Goal: Task Accomplishment & Management: Complete application form

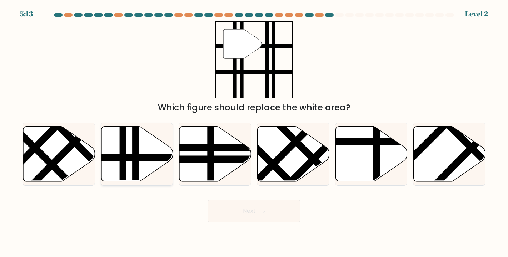
click at [136, 157] on line at bounding box center [136, 184] width 0 height 145
click at [254, 132] on input "b." at bounding box center [254, 131] width 0 height 4
radio input "true"
click at [261, 210] on icon at bounding box center [261, 212] width 10 height 4
click at [230, 210] on button "Next" at bounding box center [253, 211] width 93 height 23
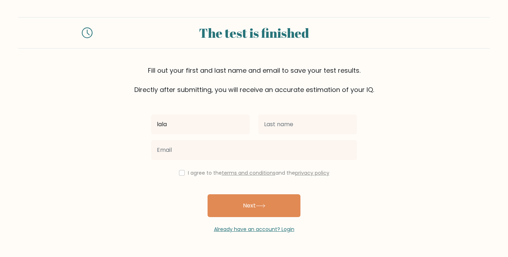
type input "lala"
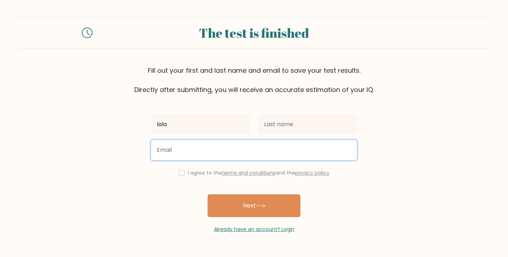
click at [349, 151] on input "email" at bounding box center [254, 150] width 206 height 20
type input "riens327@gmail.com"
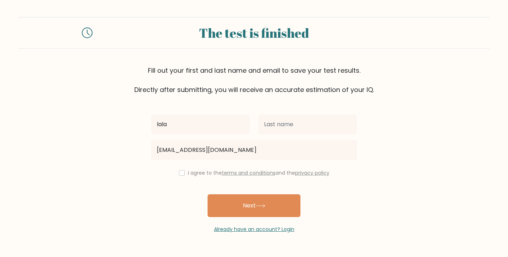
click at [181, 172] on input "checkbox" at bounding box center [182, 173] width 6 height 6
checkbox input "true"
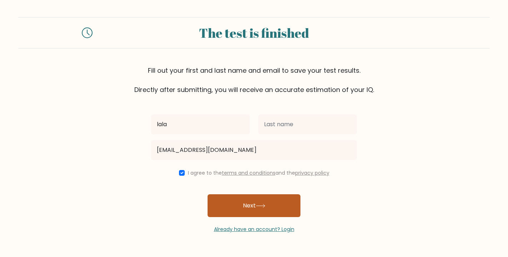
click at [232, 202] on button "Next" at bounding box center [253, 206] width 93 height 23
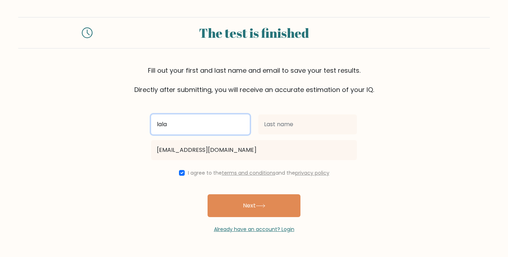
drag, startPoint x: 217, startPoint y: 122, endPoint x: 128, endPoint y: 127, distance: 89.4
click at [128, 127] on form "The test is finished Fill out your first and last name and email to save your t…" at bounding box center [254, 125] width 508 height 216
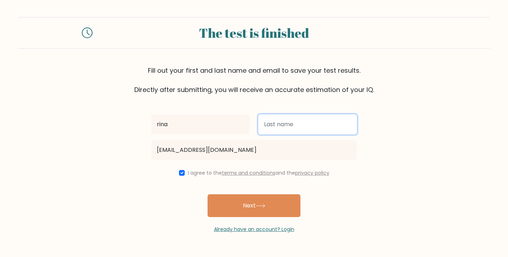
click at [272, 125] on input "text" at bounding box center [307, 125] width 99 height 20
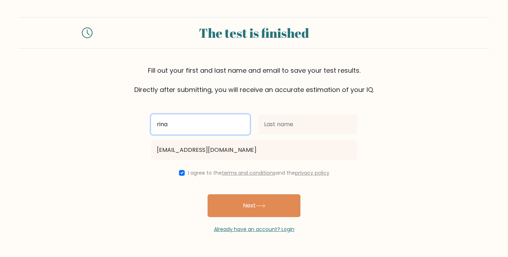
click at [228, 121] on input "rina" at bounding box center [200, 125] width 99 height 20
type input "r"
type input "A"
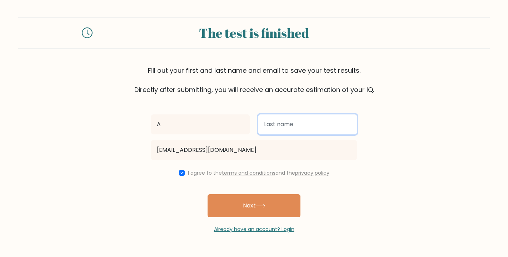
click at [302, 126] on input "text" at bounding box center [307, 125] width 99 height 20
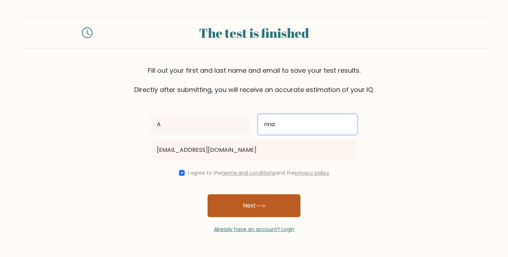
type input "rina"
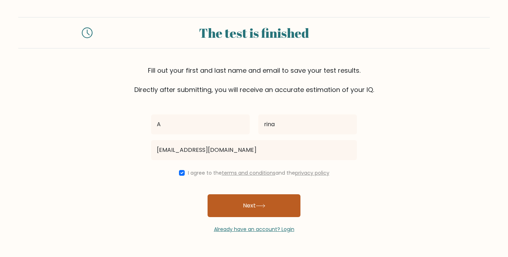
click at [275, 196] on button "Next" at bounding box center [253, 206] width 93 height 23
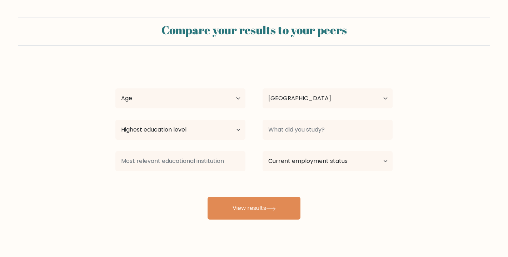
select select "ID"
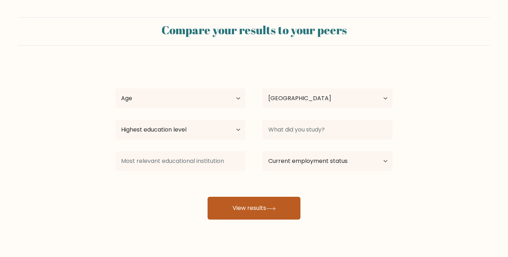
click at [273, 207] on button "View results" at bounding box center [253, 208] width 93 height 23
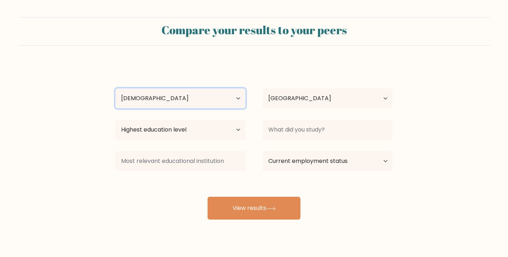
select select "18_24"
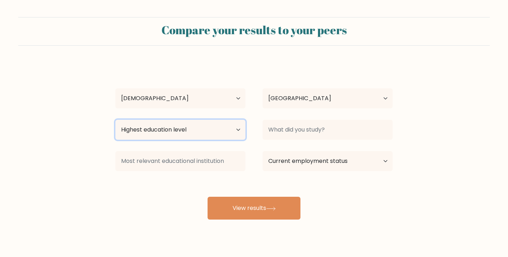
select select "bachelors_degree"
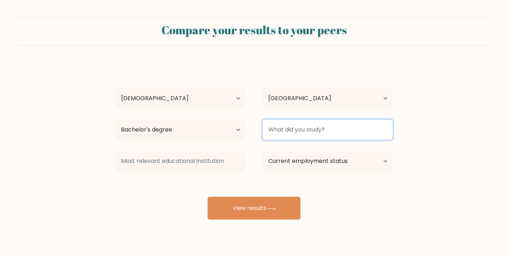
click at [274, 127] on input at bounding box center [327, 130] width 130 height 20
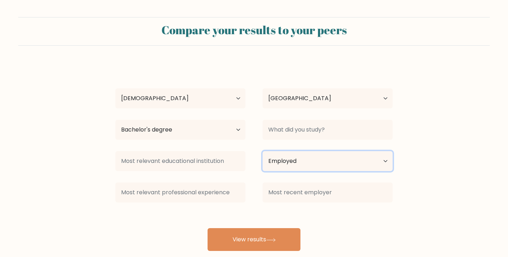
select select "other"
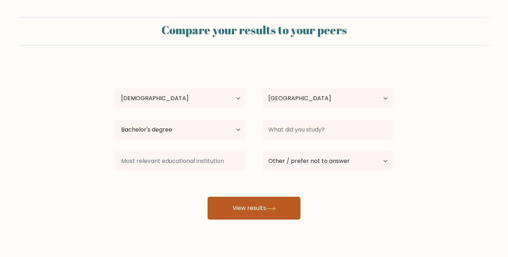
click at [290, 214] on button "View results" at bounding box center [253, 208] width 93 height 23
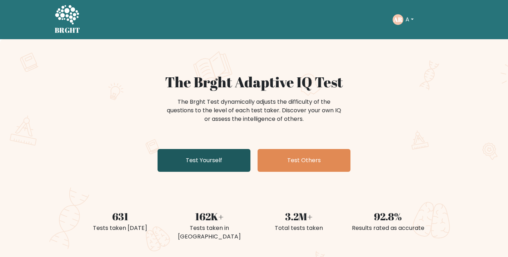
click at [210, 155] on link "Test Yourself" at bounding box center [203, 160] width 93 height 23
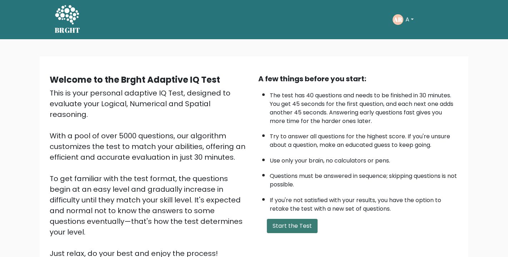
click at [271, 219] on button "Start the Test" at bounding box center [292, 226] width 51 height 14
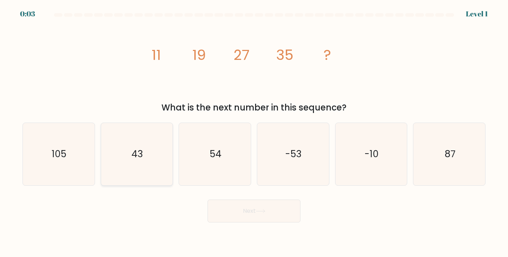
click at [146, 152] on icon "43" at bounding box center [137, 154] width 62 height 62
click at [254, 132] on input "b. 43" at bounding box center [254, 131] width 0 height 4
radio input "true"
click at [247, 210] on button "Next" at bounding box center [253, 211] width 93 height 23
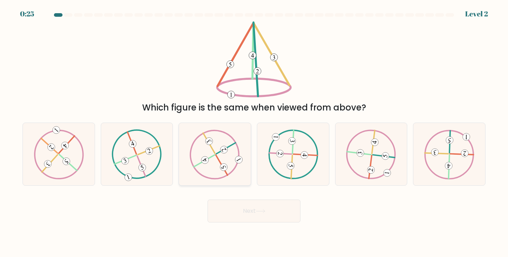
click at [224, 169] on icon at bounding box center [223, 167] width 5 height 4
click at [254, 132] on input "c." at bounding box center [254, 131] width 0 height 4
radio input "true"
click at [240, 206] on button "Next" at bounding box center [253, 211] width 93 height 23
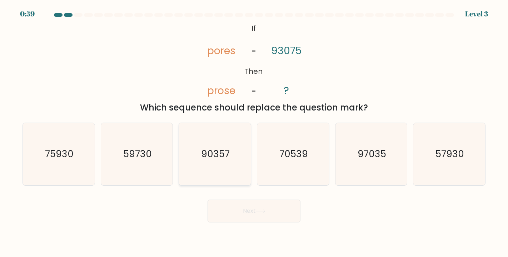
click at [242, 139] on icon "90357" at bounding box center [215, 154] width 62 height 62
click at [254, 132] on input "c. 90357" at bounding box center [254, 131] width 0 height 4
radio input "true"
click at [238, 212] on button "Next" at bounding box center [253, 211] width 93 height 23
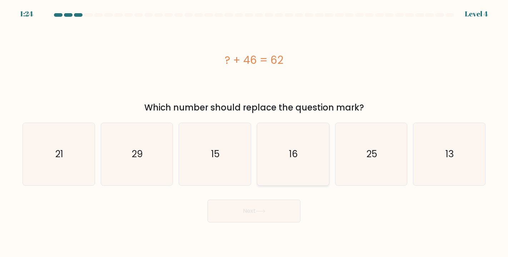
click at [292, 159] on text "16" at bounding box center [293, 154] width 9 height 13
click at [254, 132] on input "d. 16" at bounding box center [254, 131] width 0 height 4
radio input "true"
click at [250, 212] on button "Next" at bounding box center [253, 211] width 93 height 23
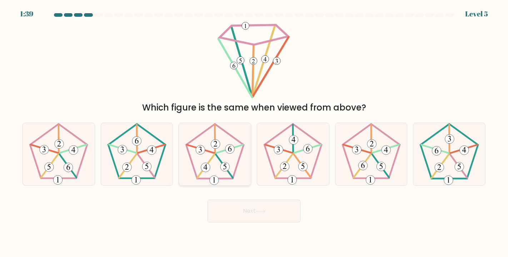
click at [218, 155] on icon at bounding box center [215, 154] width 62 height 62
click at [254, 132] on input "c." at bounding box center [254, 131] width 0 height 4
radio input "true"
click at [227, 205] on button "Next" at bounding box center [253, 211] width 93 height 23
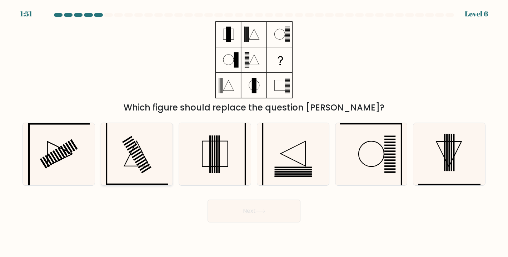
click at [147, 151] on icon at bounding box center [137, 154] width 62 height 62
click at [254, 132] on input "b." at bounding box center [254, 131] width 0 height 4
radio input "true"
click at [232, 206] on button "Next" at bounding box center [253, 211] width 93 height 23
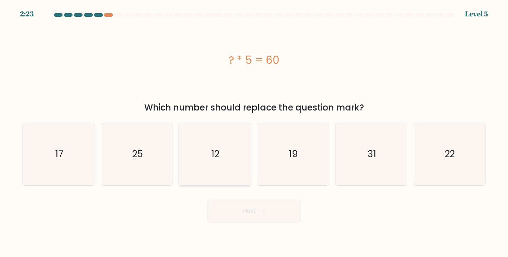
click at [230, 154] on icon "12" at bounding box center [215, 154] width 62 height 62
click at [254, 132] on input "c. 12" at bounding box center [254, 131] width 0 height 4
radio input "true"
click at [238, 214] on button "Next" at bounding box center [253, 211] width 93 height 23
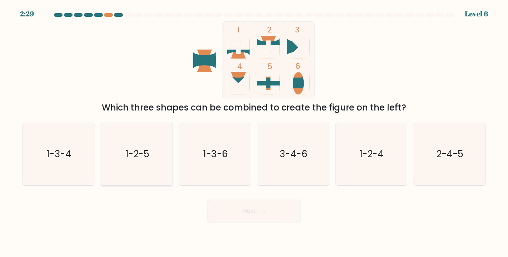
click at [138, 167] on icon "1-2-5" at bounding box center [137, 154] width 62 height 62
click at [254, 132] on input "b. 1-2-5" at bounding box center [254, 131] width 0 height 4
radio input "true"
click at [221, 211] on button "Next" at bounding box center [253, 211] width 93 height 23
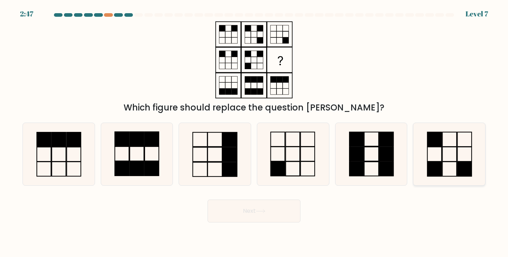
click at [427, 160] on rect at bounding box center [434, 154] width 14 height 15
click at [254, 132] on input "f." at bounding box center [254, 131] width 0 height 4
radio input "true"
click at [441, 164] on rect at bounding box center [434, 169] width 14 height 14
click at [254, 132] on input "f." at bounding box center [254, 131] width 0 height 4
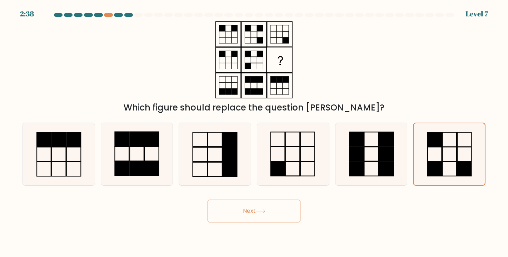
click at [297, 208] on button "Next" at bounding box center [253, 211] width 93 height 23
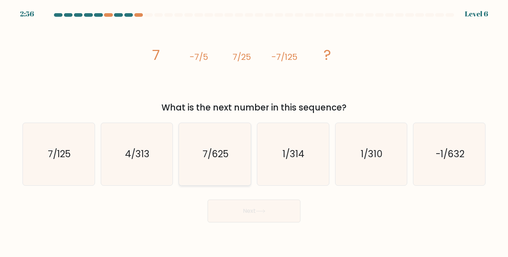
click at [221, 162] on icon "7/625" at bounding box center [215, 154] width 62 height 62
click at [254, 132] on input "c. 7/625" at bounding box center [254, 131] width 0 height 4
radio input "true"
click at [241, 208] on button "Next" at bounding box center [253, 211] width 93 height 23
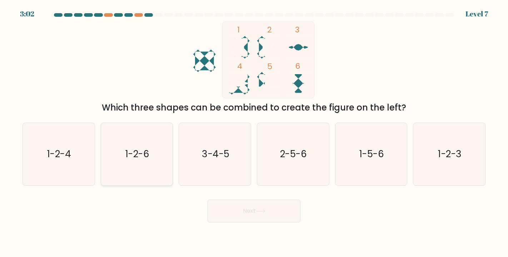
click at [154, 140] on icon "1-2-6" at bounding box center [137, 154] width 62 height 62
click at [254, 132] on input "b. 1-2-6" at bounding box center [254, 131] width 0 height 4
radio input "true"
click at [252, 211] on button "Next" at bounding box center [253, 211] width 93 height 23
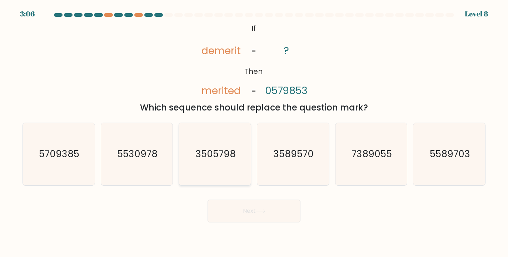
click at [219, 150] on text "3505798" at bounding box center [215, 154] width 40 height 13
click at [254, 132] on input "c. 3505798" at bounding box center [254, 131] width 0 height 4
radio input "true"
click at [263, 216] on button "Next" at bounding box center [253, 211] width 93 height 23
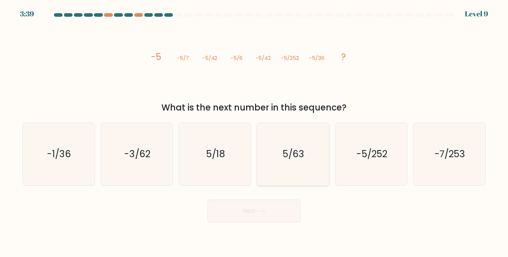
click at [287, 167] on icon "5/63" at bounding box center [293, 154] width 62 height 62
click at [254, 132] on input "d. 5/63" at bounding box center [254, 131] width 0 height 4
radio input "true"
click at [152, 157] on icon "-3/62" at bounding box center [137, 154] width 62 height 62
click at [254, 132] on input "b. -3/62" at bounding box center [254, 131] width 0 height 4
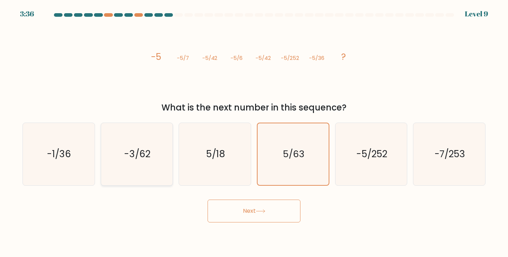
radio input "true"
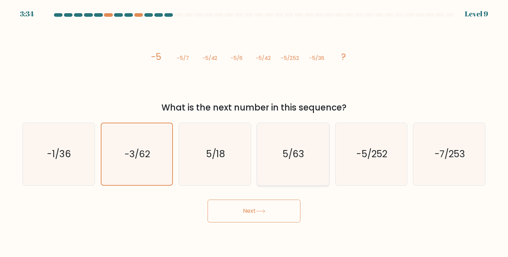
click at [282, 134] on icon "5/63" at bounding box center [293, 154] width 62 height 62
click at [254, 132] on input "d. 5/63" at bounding box center [254, 131] width 0 height 4
radio input "true"
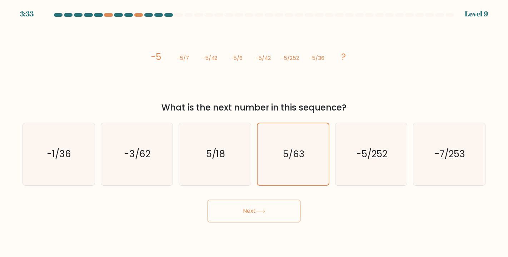
click at [255, 205] on button "Next" at bounding box center [253, 211] width 93 height 23
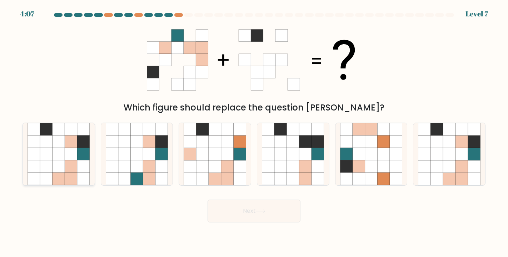
click at [65, 160] on icon at bounding box center [71, 154] width 12 height 12
click at [254, 132] on input "a." at bounding box center [254, 131] width 0 height 4
radio input "true"
click at [241, 212] on button "Next" at bounding box center [253, 211] width 93 height 23
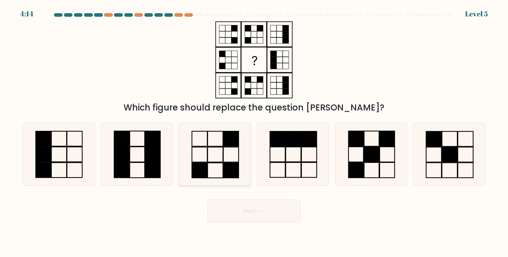
click at [233, 143] on rect at bounding box center [230, 138] width 15 height 15
click at [254, 132] on input "c." at bounding box center [254, 131] width 0 height 4
radio input "true"
click at [257, 218] on button "Next" at bounding box center [253, 211] width 93 height 23
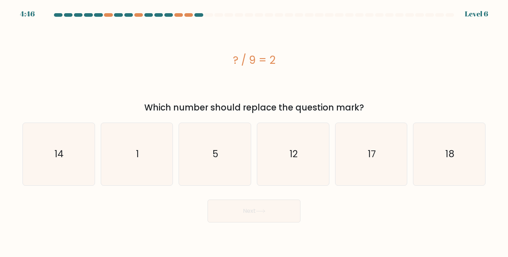
click at [279, 58] on div "? / 9 = 2" at bounding box center [253, 60] width 463 height 16
click at [418, 139] on icon "18" at bounding box center [449, 154] width 62 height 62
click at [254, 132] on input "f. 18" at bounding box center [254, 131] width 0 height 4
radio input "true"
click at [270, 214] on button "Next" at bounding box center [253, 211] width 93 height 23
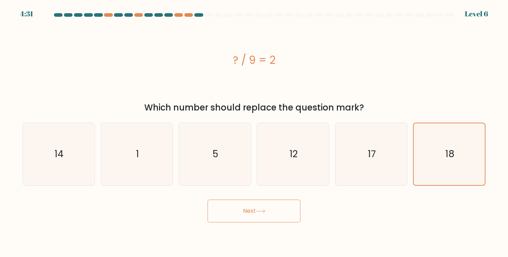
click at [267, 211] on button "Next" at bounding box center [253, 211] width 93 height 23
click at [457, 141] on icon "18" at bounding box center [448, 154] width 61 height 61
click at [254, 132] on input "f. 18" at bounding box center [254, 131] width 0 height 4
click at [282, 211] on button "Next" at bounding box center [253, 211] width 93 height 23
click at [432, 154] on icon "18" at bounding box center [448, 154] width 61 height 61
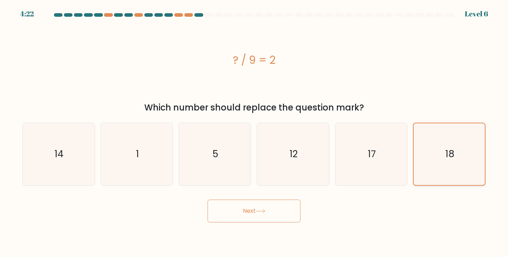
click at [254, 132] on input "f. 18" at bounding box center [254, 131] width 0 height 4
click at [276, 204] on button "Next" at bounding box center [253, 211] width 93 height 23
click at [340, 171] on icon "17" at bounding box center [371, 154] width 62 height 62
click at [254, 132] on input "e. 17" at bounding box center [254, 131] width 0 height 4
radio input "true"
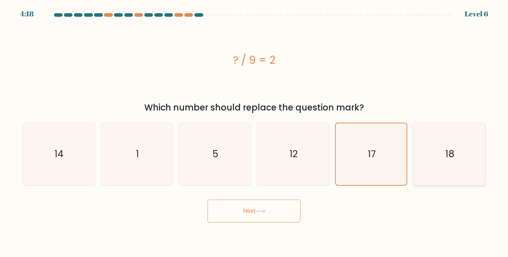
click at [422, 149] on icon "18" at bounding box center [449, 154] width 62 height 62
click at [254, 132] on input "f. 18" at bounding box center [254, 131] width 0 height 4
radio input "true"
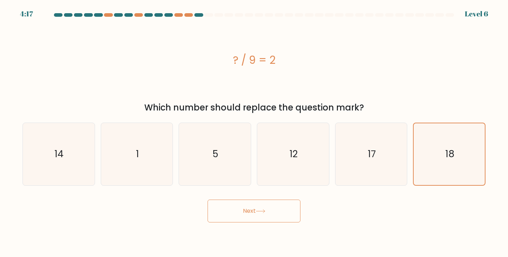
click at [272, 211] on button "Next" at bounding box center [253, 211] width 93 height 23
click at [271, 211] on button "Next" at bounding box center [253, 211] width 93 height 23
click at [284, 166] on icon "12" at bounding box center [293, 154] width 62 height 62
click at [254, 132] on input "d. 12" at bounding box center [254, 131] width 0 height 4
radio input "true"
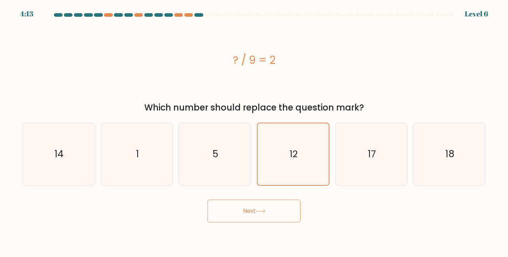
click at [265, 212] on icon at bounding box center [261, 212] width 10 height 4
click at [267, 212] on button "Next" at bounding box center [253, 211] width 93 height 23
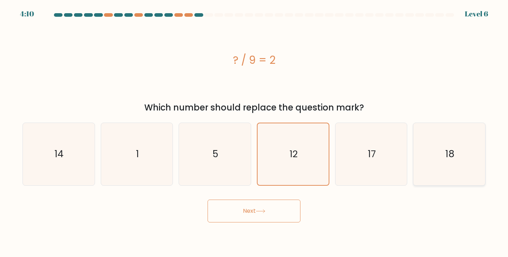
click at [421, 172] on icon "18" at bounding box center [449, 154] width 62 height 62
click at [254, 132] on input "f. 18" at bounding box center [254, 131] width 0 height 4
radio input "true"
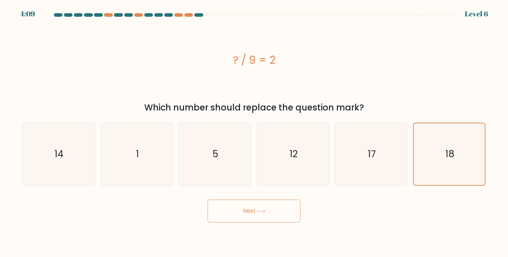
click at [232, 222] on button "Next" at bounding box center [253, 211] width 93 height 23
click at [478, 127] on icon "18" at bounding box center [448, 154] width 61 height 61
click at [254, 129] on input "f. 18" at bounding box center [254, 131] width 0 height 4
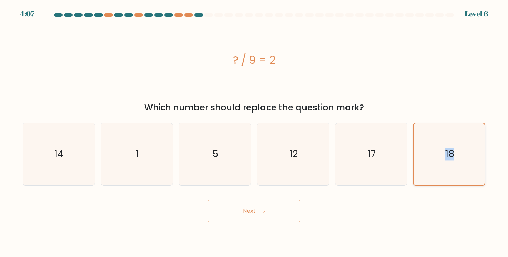
click at [478, 127] on icon "18" at bounding box center [448, 154] width 61 height 61
click at [254, 129] on input "f. 18" at bounding box center [254, 131] width 0 height 4
drag, startPoint x: 477, startPoint y: 127, endPoint x: 401, endPoint y: 57, distance: 103.6
click at [402, 58] on form "a. 1" at bounding box center [254, 118] width 508 height 210
click at [306, 129] on icon "12" at bounding box center [293, 154] width 62 height 62
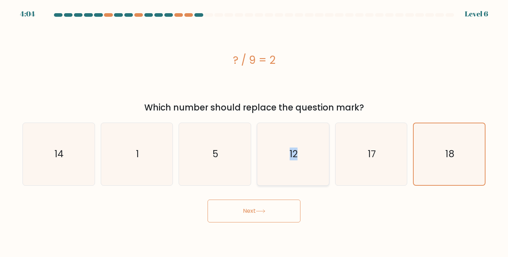
click at [254, 129] on input "d. 12" at bounding box center [254, 131] width 0 height 4
radio input "true"
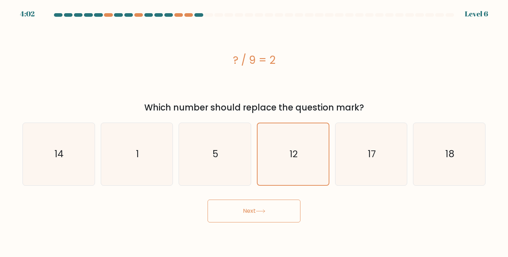
click at [375, 202] on div "Next" at bounding box center [253, 209] width 471 height 28
click at [413, 76] on div "? / 9 = 2" at bounding box center [253, 59] width 463 height 77
click at [321, 134] on icon "12" at bounding box center [292, 154] width 61 height 61
click at [254, 132] on input "d. 12" at bounding box center [254, 131] width 0 height 4
click at [261, 219] on button "Next" at bounding box center [253, 211] width 93 height 23
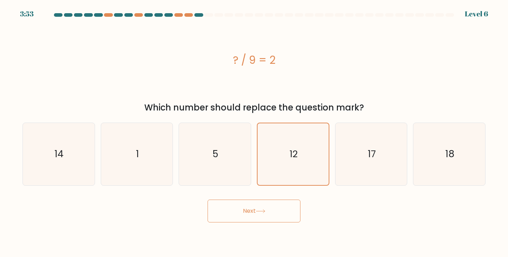
click at [261, 219] on button "Next" at bounding box center [253, 211] width 93 height 23
click at [198, 14] on div at bounding box center [198, 15] width 9 height 4
click at [202, 17] on div at bounding box center [253, 16] width 471 height 6
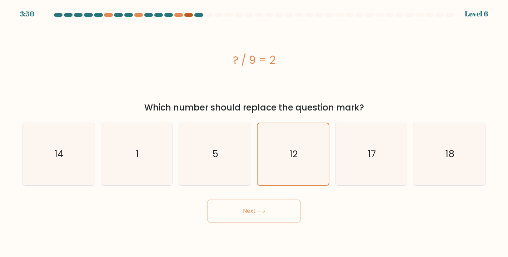
click at [190, 16] on div at bounding box center [188, 15] width 9 height 4
click at [199, 14] on div at bounding box center [198, 15] width 9 height 4
click at [135, 156] on icon "1" at bounding box center [137, 154] width 62 height 62
click at [254, 132] on input "b. 1" at bounding box center [254, 131] width 0 height 4
radio input "true"
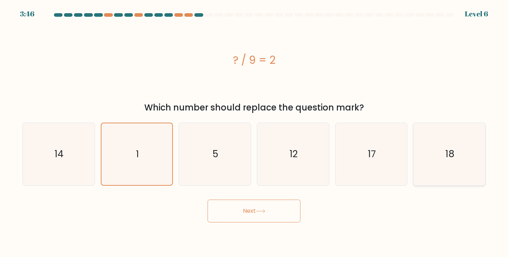
click at [427, 162] on icon "18" at bounding box center [449, 154] width 62 height 62
click at [254, 132] on input "f. 18" at bounding box center [254, 131] width 0 height 4
radio input "true"
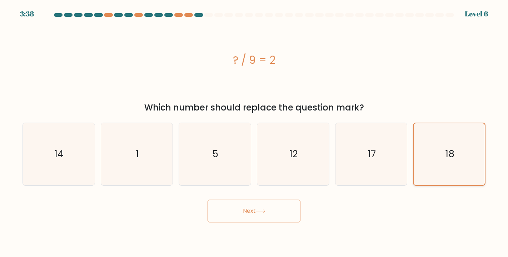
click at [453, 165] on icon "18" at bounding box center [448, 154] width 61 height 61
click at [254, 132] on input "f. 18" at bounding box center [254, 131] width 0 height 4
click at [293, 212] on button "Next" at bounding box center [253, 211] width 93 height 23
click at [292, 212] on button "Next" at bounding box center [253, 211] width 93 height 23
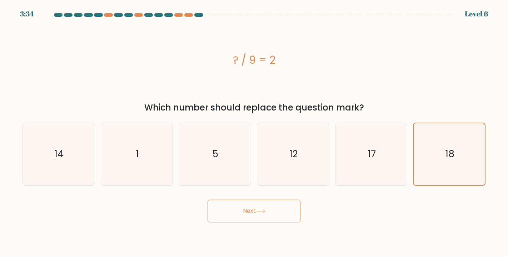
click at [292, 212] on button "Next" at bounding box center [253, 211] width 93 height 23
click at [245, 217] on button "Next" at bounding box center [253, 211] width 93 height 23
click at [245, 216] on button "Next" at bounding box center [253, 211] width 93 height 23
click at [235, 206] on button "Next" at bounding box center [253, 211] width 93 height 23
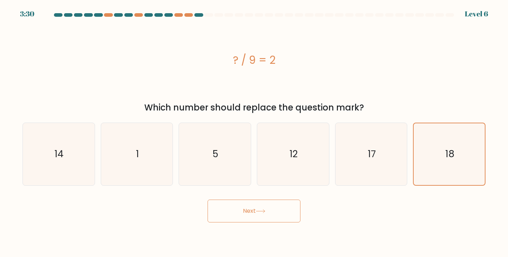
click at [234, 206] on button "Next" at bounding box center [253, 211] width 93 height 23
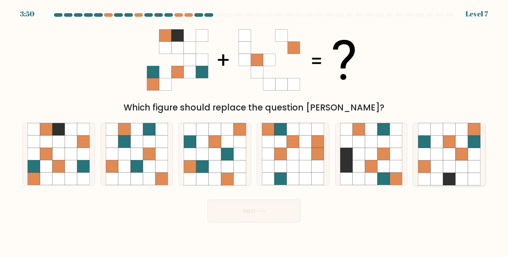
click at [459, 144] on icon at bounding box center [461, 142] width 12 height 12
click at [254, 132] on input "f." at bounding box center [254, 131] width 0 height 4
radio input "true"
click at [230, 222] on button "Next" at bounding box center [253, 211] width 93 height 23
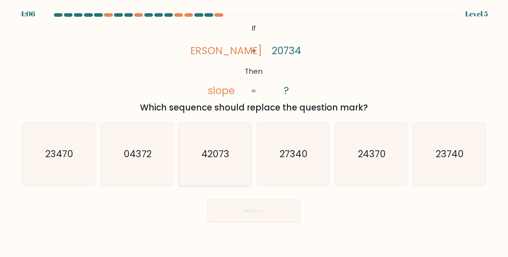
click at [215, 159] on text "42073" at bounding box center [215, 154] width 28 height 13
click at [254, 132] on input "c. 42073" at bounding box center [254, 131] width 0 height 4
radio input "true"
click at [248, 216] on button "Next" at bounding box center [253, 211] width 93 height 23
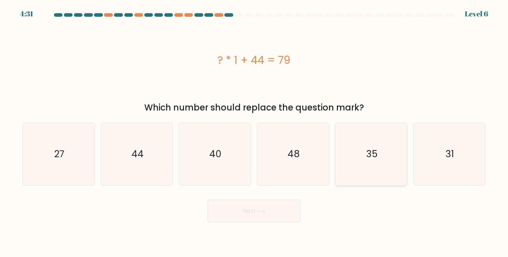
click at [377, 152] on icon "35" at bounding box center [371, 154] width 62 height 62
click at [254, 132] on input "e. 35" at bounding box center [254, 131] width 0 height 4
radio input "true"
click at [277, 207] on button "Next" at bounding box center [253, 211] width 93 height 23
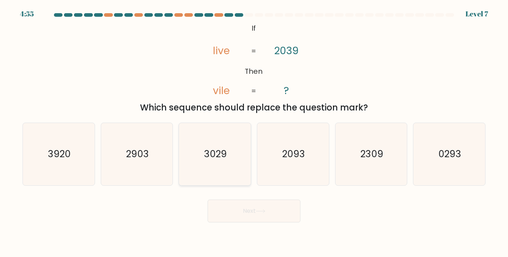
click at [216, 157] on text "3029" at bounding box center [215, 154] width 23 height 13
click at [254, 132] on input "c. 3029" at bounding box center [254, 131] width 0 height 4
radio input "true"
click at [247, 217] on button "Next" at bounding box center [253, 211] width 93 height 23
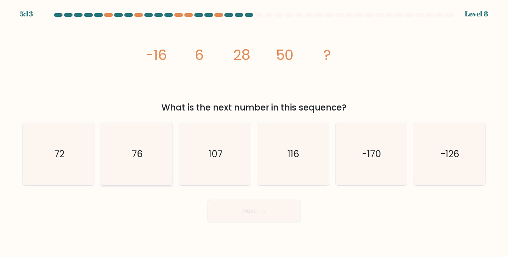
click at [156, 155] on icon "76" at bounding box center [137, 154] width 62 height 62
click at [254, 132] on input "b. 76" at bounding box center [254, 131] width 0 height 4
radio input "true"
click at [231, 201] on button "Next" at bounding box center [253, 211] width 93 height 23
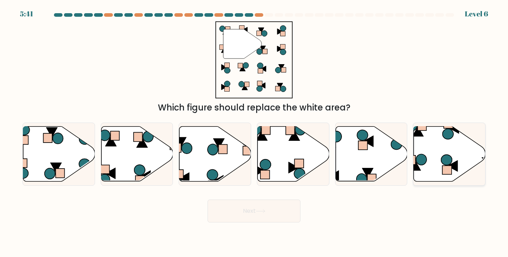
click at [431, 137] on icon at bounding box center [449, 154] width 72 height 55
click at [254, 132] on input "f." at bounding box center [254, 131] width 0 height 4
radio input "true"
click at [267, 205] on button "Next" at bounding box center [253, 211] width 93 height 23
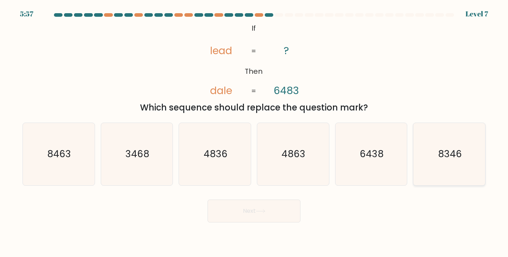
click at [418, 160] on icon "8346" at bounding box center [449, 154] width 62 height 62
click at [254, 132] on input "f. 8346" at bounding box center [254, 131] width 0 height 4
radio input "true"
click at [273, 215] on button "Next" at bounding box center [253, 211] width 93 height 23
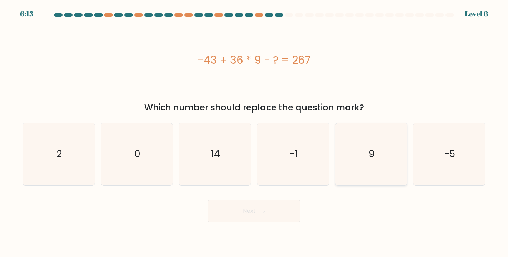
click at [358, 143] on icon "9" at bounding box center [371, 154] width 62 height 62
click at [254, 132] on input "e. 9" at bounding box center [254, 131] width 0 height 4
radio input "true"
click at [264, 206] on button "Next" at bounding box center [253, 211] width 93 height 23
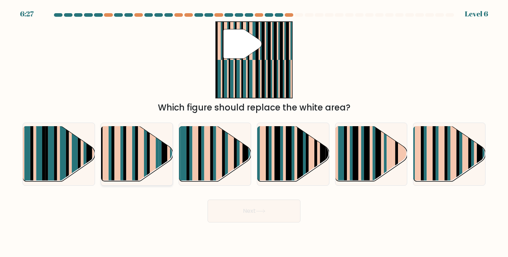
click at [134, 154] on rect at bounding box center [133, 148] width 3 height 71
click at [254, 132] on input "b." at bounding box center [254, 131] width 0 height 4
radio input "true"
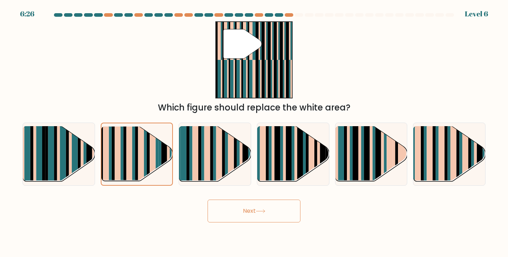
click at [246, 217] on button "Next" at bounding box center [253, 211] width 93 height 23
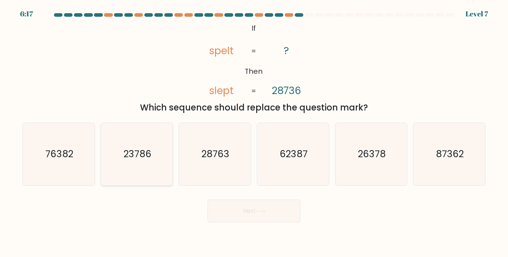
click at [134, 139] on icon "23786" at bounding box center [137, 154] width 62 height 62
click at [254, 132] on input "b. 23786" at bounding box center [254, 131] width 0 height 4
radio input "true"
click at [270, 210] on button "Next" at bounding box center [253, 211] width 93 height 23
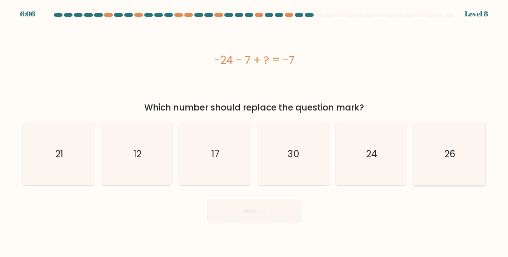
click at [443, 155] on icon "26" at bounding box center [449, 154] width 62 height 62
click at [254, 132] on input "f. 26" at bounding box center [254, 131] width 0 height 4
radio input "true"
click at [230, 207] on button "Next" at bounding box center [253, 211] width 93 height 23
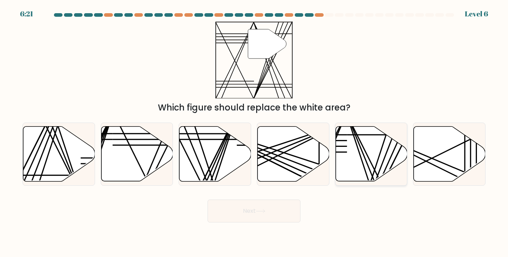
click at [364, 157] on line at bounding box center [375, 184] width 58 height 143
click at [254, 132] on input "e." at bounding box center [254, 131] width 0 height 4
radio input "true"
click at [259, 211] on icon at bounding box center [260, 211] width 9 height 3
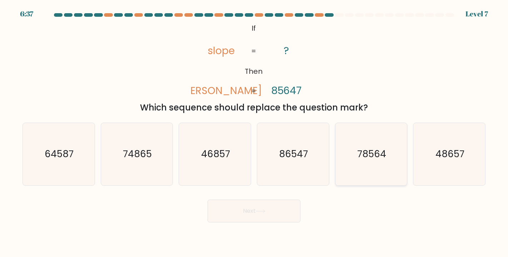
click at [360, 158] on text "78564" at bounding box center [371, 154] width 29 height 13
click at [254, 132] on input "e. 78564" at bounding box center [254, 131] width 0 height 4
radio input "true"
click at [248, 213] on button "Next" at bounding box center [253, 211] width 93 height 23
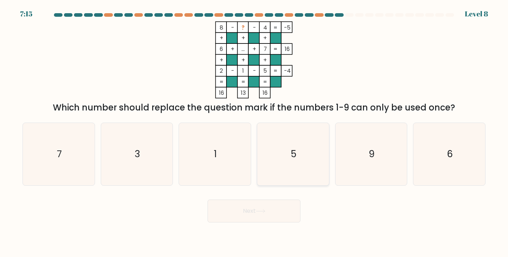
click at [293, 128] on icon "5" at bounding box center [293, 154] width 62 height 62
click at [254, 129] on input "d. 5" at bounding box center [254, 131] width 0 height 4
radio input "true"
click at [264, 204] on button "Next" at bounding box center [253, 211] width 93 height 23
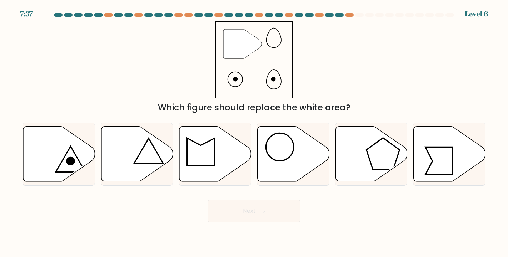
click at [330, 64] on div "" Which figure should replace the white area?" at bounding box center [253, 67] width 471 height 93
click at [393, 39] on div "" Which figure should replace the white area?" at bounding box center [253, 67] width 471 height 93
click at [301, 148] on icon at bounding box center [293, 154] width 72 height 55
click at [254, 132] on input "d." at bounding box center [254, 131] width 0 height 4
radio input "true"
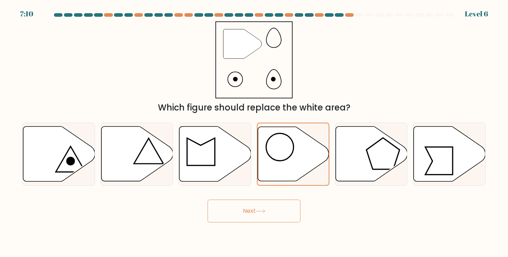
click at [246, 212] on button "Next" at bounding box center [253, 211] width 93 height 23
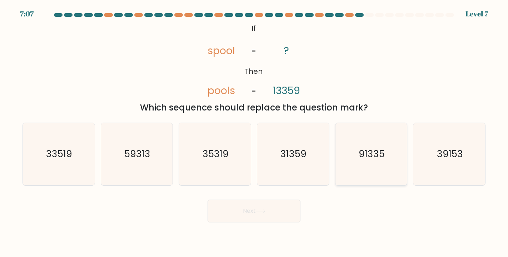
click at [344, 160] on icon "91335" at bounding box center [371, 154] width 62 height 62
click at [254, 132] on input "e. 91335" at bounding box center [254, 131] width 0 height 4
radio input "true"
click at [257, 209] on button "Next" at bounding box center [253, 211] width 93 height 23
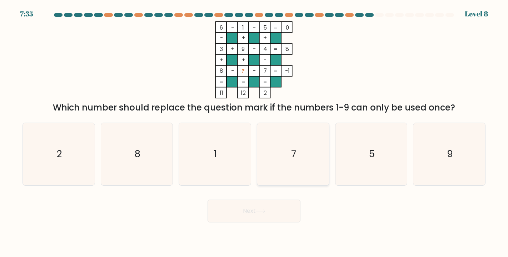
click at [303, 169] on icon "7" at bounding box center [293, 154] width 62 height 62
click at [254, 132] on input "d. 7" at bounding box center [254, 131] width 0 height 4
radio input "true"
click at [246, 216] on button "Next" at bounding box center [253, 211] width 93 height 23
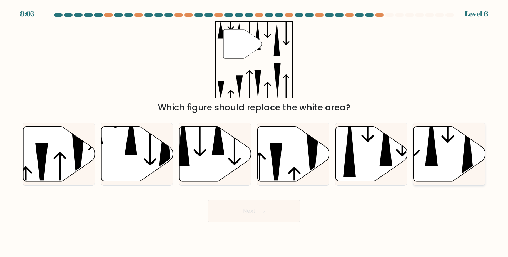
click at [433, 149] on icon at bounding box center [431, 139] width 12 height 54
click at [254, 132] on input "f." at bounding box center [254, 131] width 0 height 4
radio input "true"
click at [254, 212] on button "Next" at bounding box center [253, 211] width 93 height 23
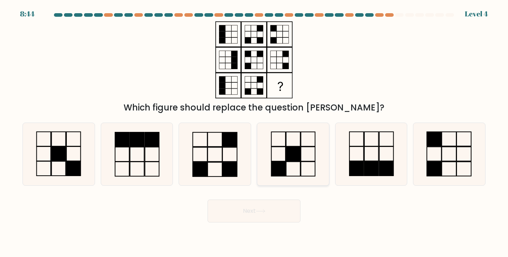
click at [311, 164] on icon at bounding box center [293, 154] width 62 height 62
click at [254, 132] on input "d." at bounding box center [254, 131] width 0 height 4
radio input "true"
click at [243, 220] on button "Next" at bounding box center [253, 211] width 93 height 23
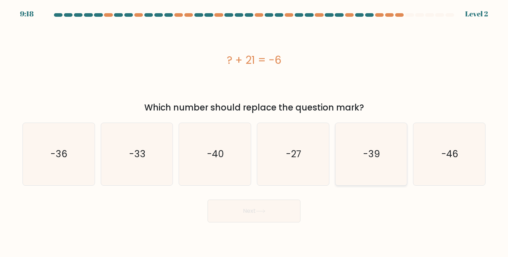
click at [383, 137] on icon "-39" at bounding box center [371, 154] width 62 height 62
click at [254, 132] on input "e. -39" at bounding box center [254, 131] width 0 height 4
radio input "true"
click at [284, 208] on button "Next" at bounding box center [253, 211] width 93 height 23
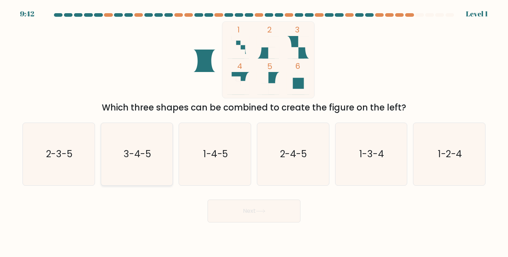
click at [140, 156] on text "3-4-5" at bounding box center [137, 154] width 27 height 13
click at [254, 132] on input "b. 3-4-5" at bounding box center [254, 131] width 0 height 4
radio input "true"
click at [265, 211] on icon at bounding box center [261, 212] width 10 height 4
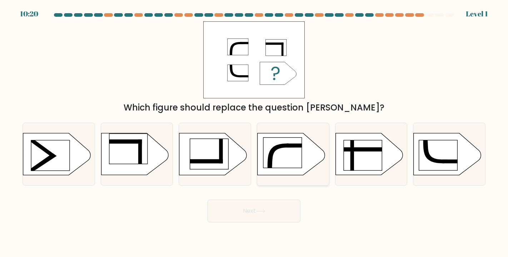
click at [286, 162] on rect at bounding box center [282, 153] width 38 height 30
click at [254, 132] on input "d." at bounding box center [254, 131] width 0 height 4
radio input "true"
click at [207, 159] on rect at bounding box center [209, 154] width 38 height 30
click at [254, 132] on input "c." at bounding box center [254, 131] width 0 height 4
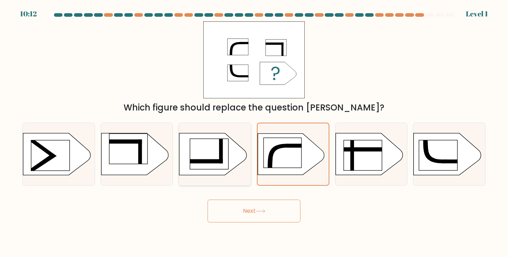
radio input "true"
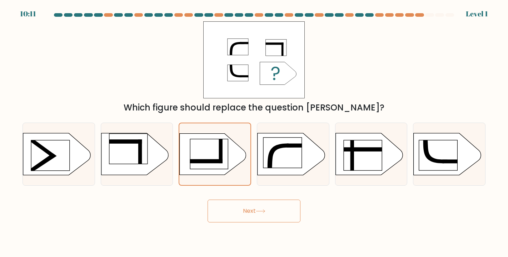
click at [241, 206] on button "Next" at bounding box center [253, 211] width 93 height 23
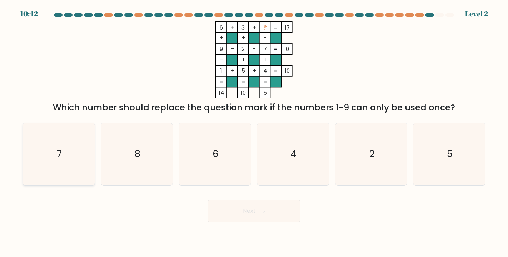
click at [82, 146] on icon "7" at bounding box center [58, 154] width 62 height 62
click at [254, 132] on input "a. 7" at bounding box center [254, 131] width 0 height 4
radio input "true"
click at [125, 156] on icon "8" at bounding box center [137, 154] width 62 height 62
click at [254, 132] on input "b. 8" at bounding box center [254, 131] width 0 height 4
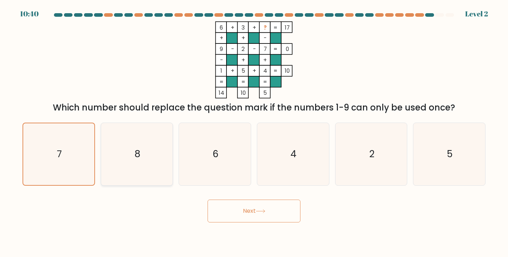
radio input "true"
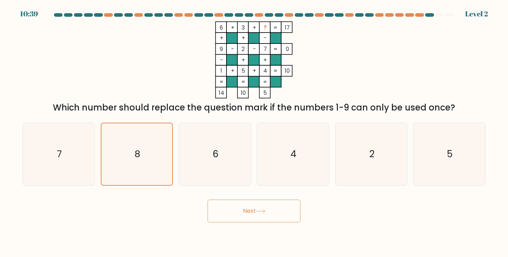
click at [226, 216] on button "Next" at bounding box center [253, 211] width 93 height 23
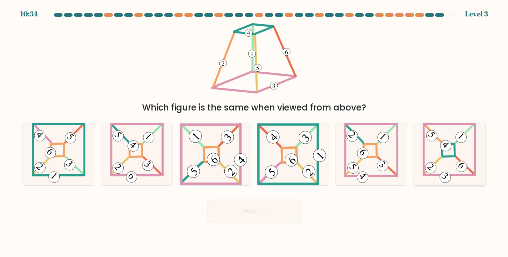
click at [455, 166] on icon at bounding box center [448, 154] width 53 height 62
click at [254, 132] on input "f." at bounding box center [254, 131] width 0 height 4
radio input "true"
click at [275, 201] on button "Next" at bounding box center [253, 211] width 93 height 23
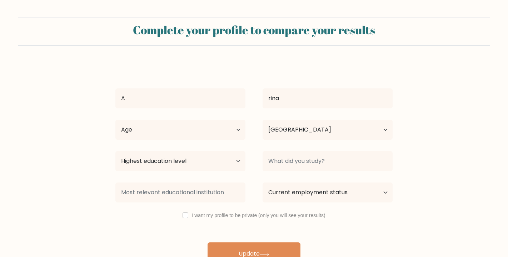
select select "ID"
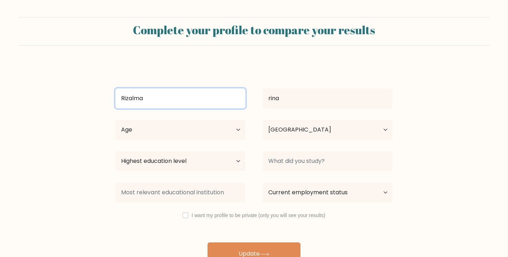
type input "Rizalma"
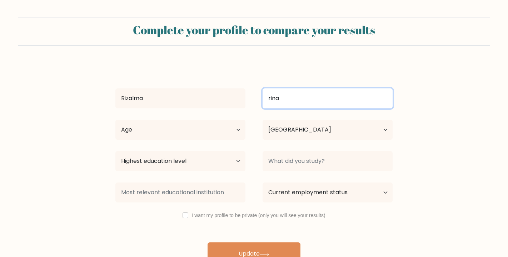
drag, startPoint x: 317, startPoint y: 106, endPoint x: 204, endPoint y: 95, distance: 113.4
type input "laela"
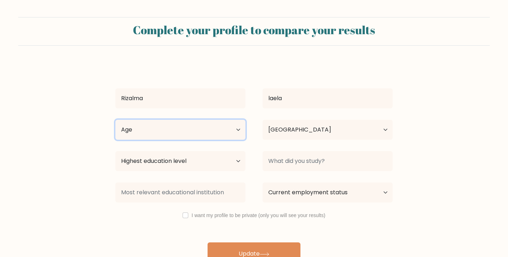
select select "18_24"
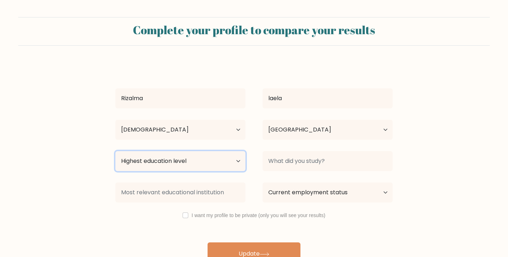
select select "bachelors_degree"
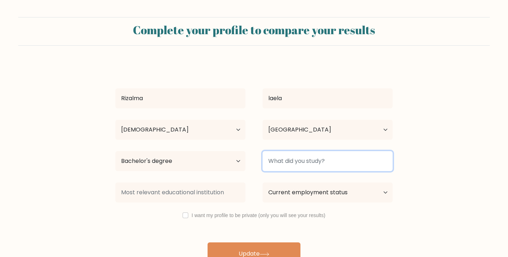
click at [276, 170] on input at bounding box center [327, 161] width 130 height 20
type input "universities"
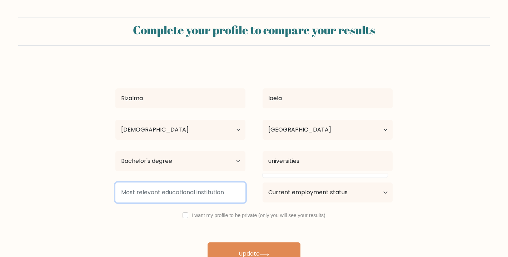
click at [179, 203] on input at bounding box center [180, 193] width 130 height 20
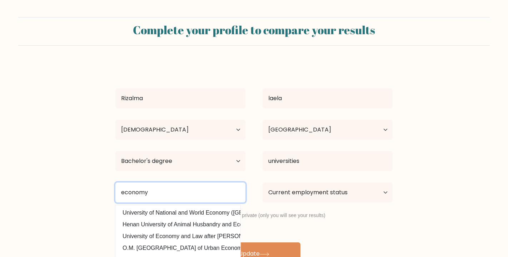
type input "economy"
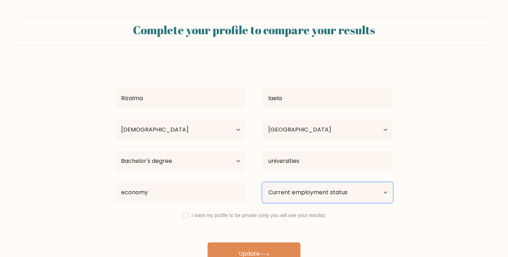
select select "other"
click at [186, 220] on div "I want my profile to be private (only you will see your results)" at bounding box center [254, 215] width 294 height 9
click at [185, 217] on input "checkbox" at bounding box center [185, 216] width 6 height 6
checkbox input "true"
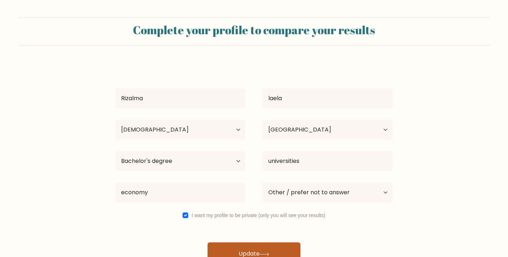
click at [243, 255] on button "Update" at bounding box center [253, 254] width 93 height 23
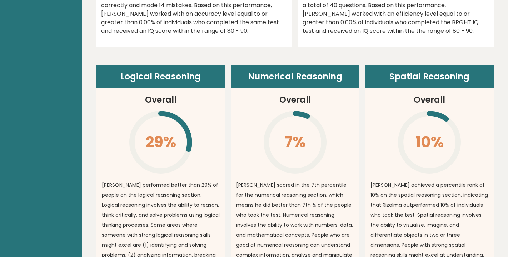
scroll to position [462, 0]
